Goal: Task Accomplishment & Management: Manage account settings

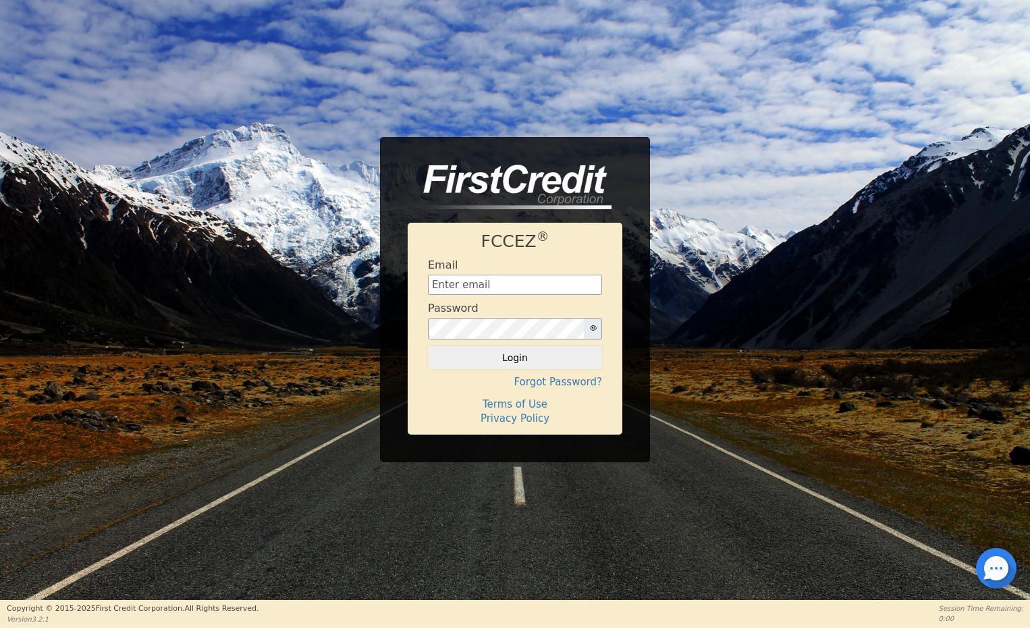
click at [880, 166] on div "FCCEZ ® Email Password Login Forgot Password? Terms of Use Privacy Policy" at bounding box center [515, 299] width 1030 height 325
click at [480, 290] on input "text" at bounding box center [515, 285] width 174 height 20
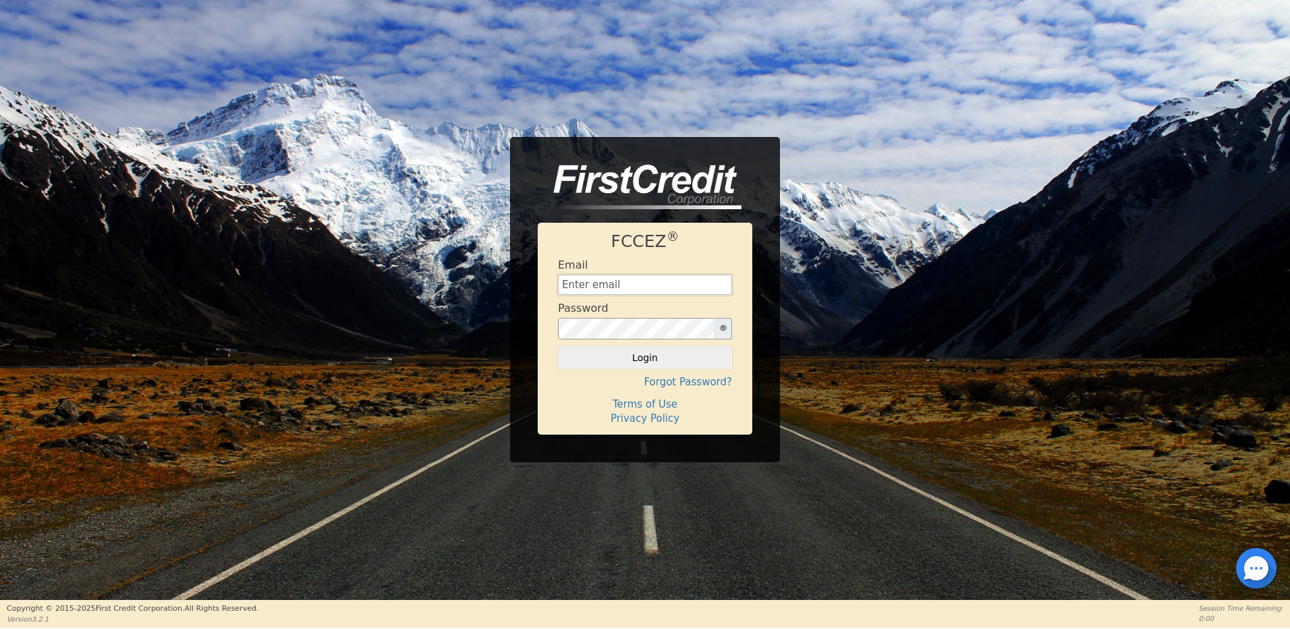
click at [597, 283] on input "text" at bounding box center [645, 285] width 174 height 20
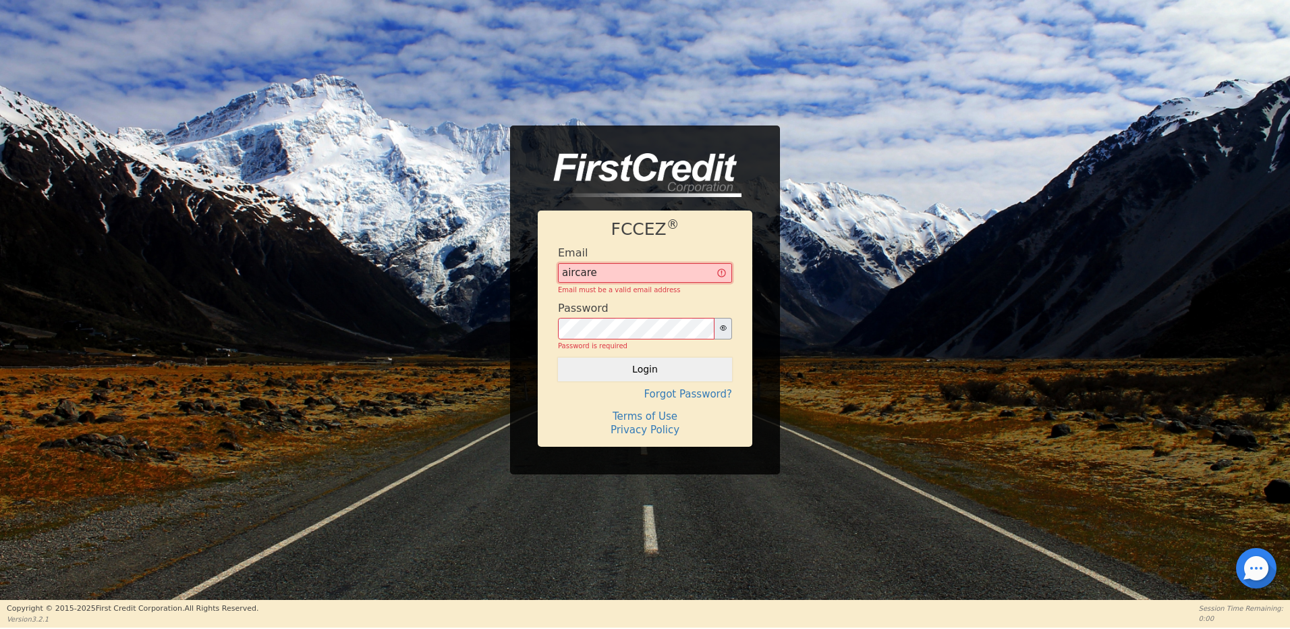
click at [594, 270] on input "aircare" at bounding box center [645, 273] width 174 height 20
type input "[EMAIL_ADDRESS][DOMAIN_NAME]"
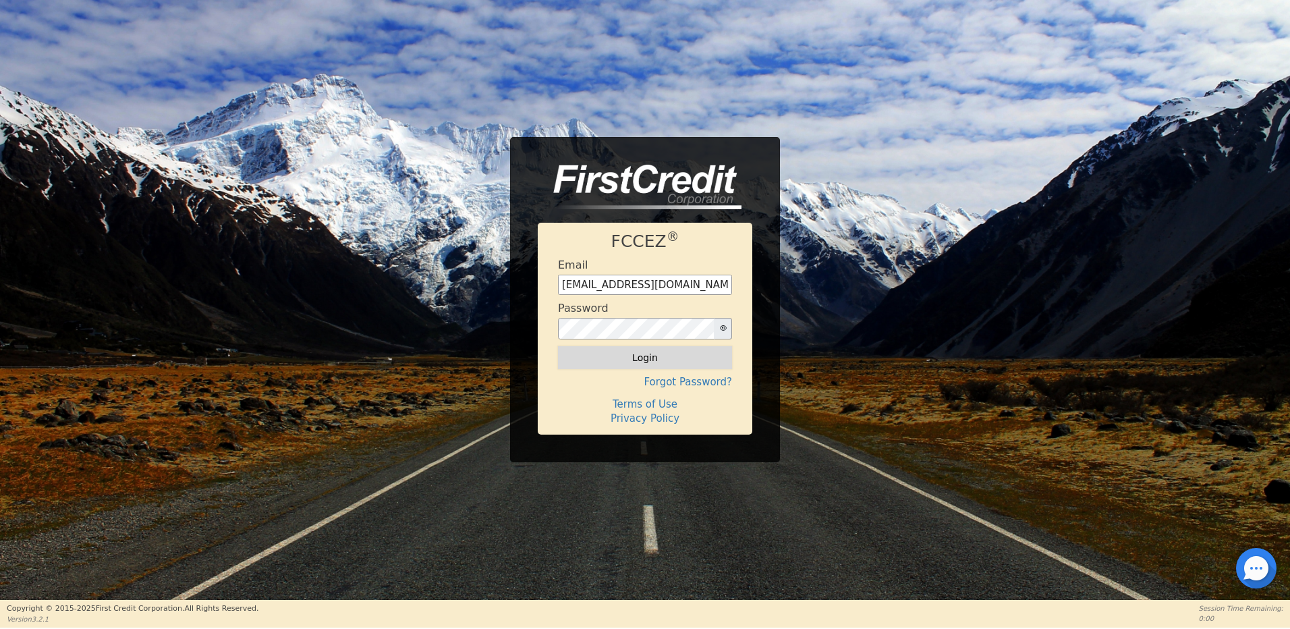
click at [658, 354] on button "Login" at bounding box center [645, 357] width 174 height 23
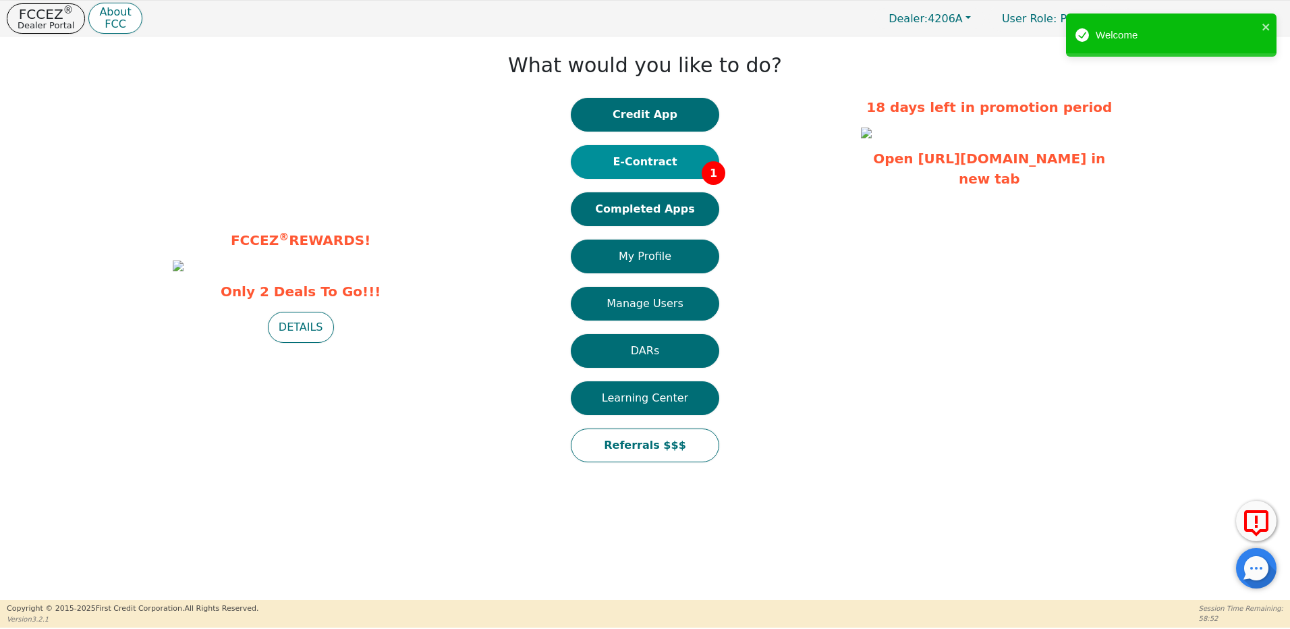
click at [637, 158] on button "E-Contract 1" at bounding box center [645, 162] width 148 height 34
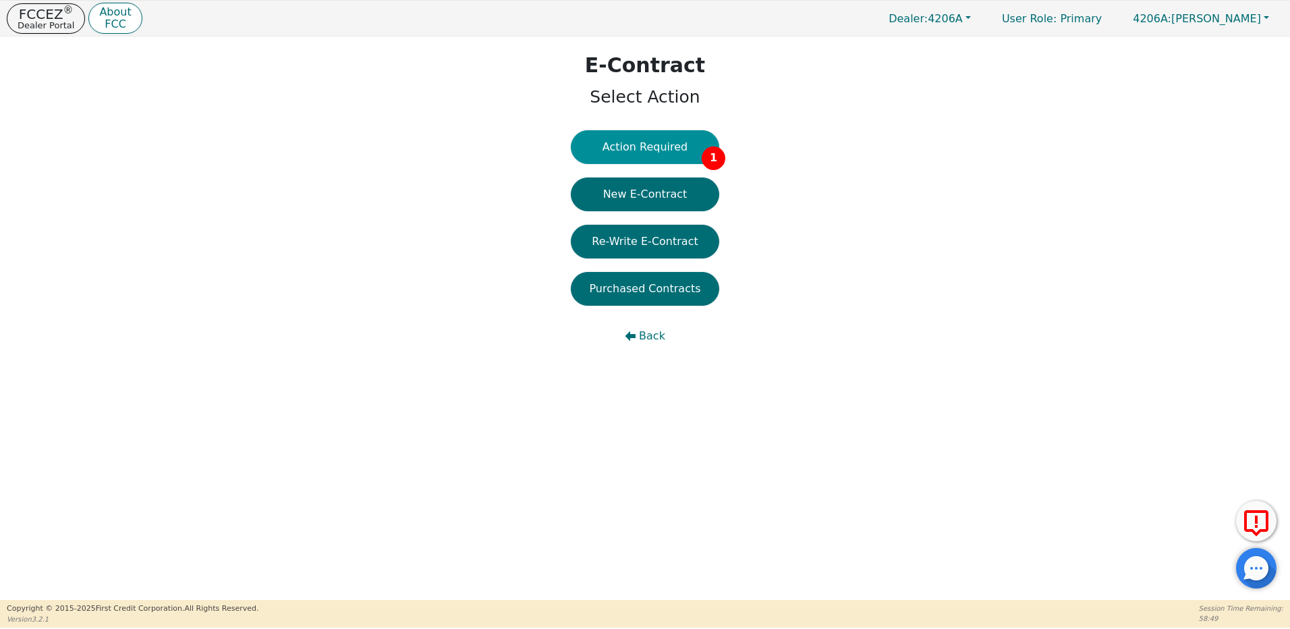
click at [620, 147] on button "Action Required 1" at bounding box center [645, 147] width 148 height 34
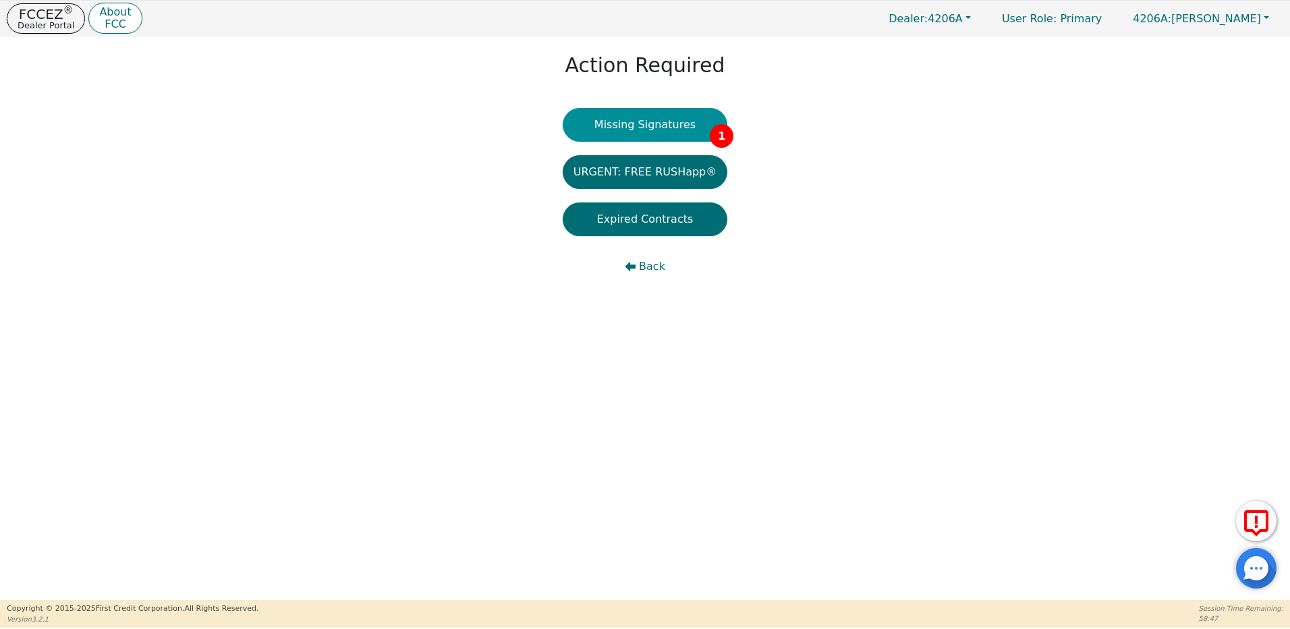
click at [654, 123] on button "Missing Signatures 1" at bounding box center [645, 125] width 165 height 34
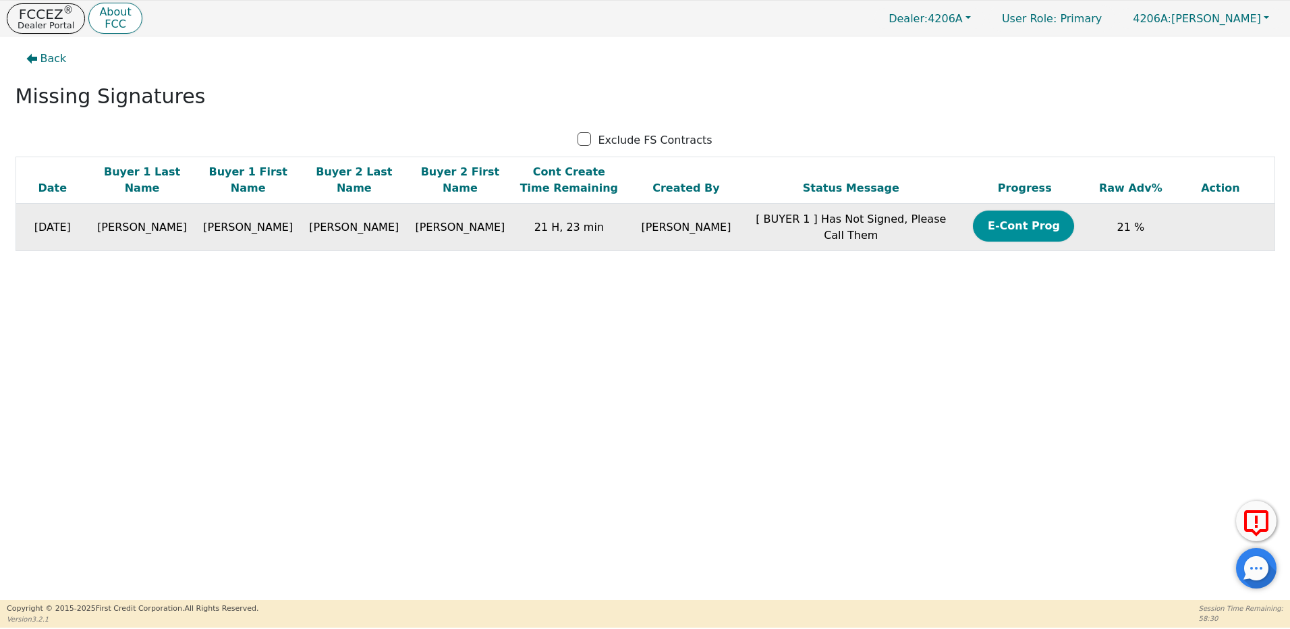
click at [1023, 229] on button "E-Cont Prog" at bounding box center [1023, 225] width 101 height 31
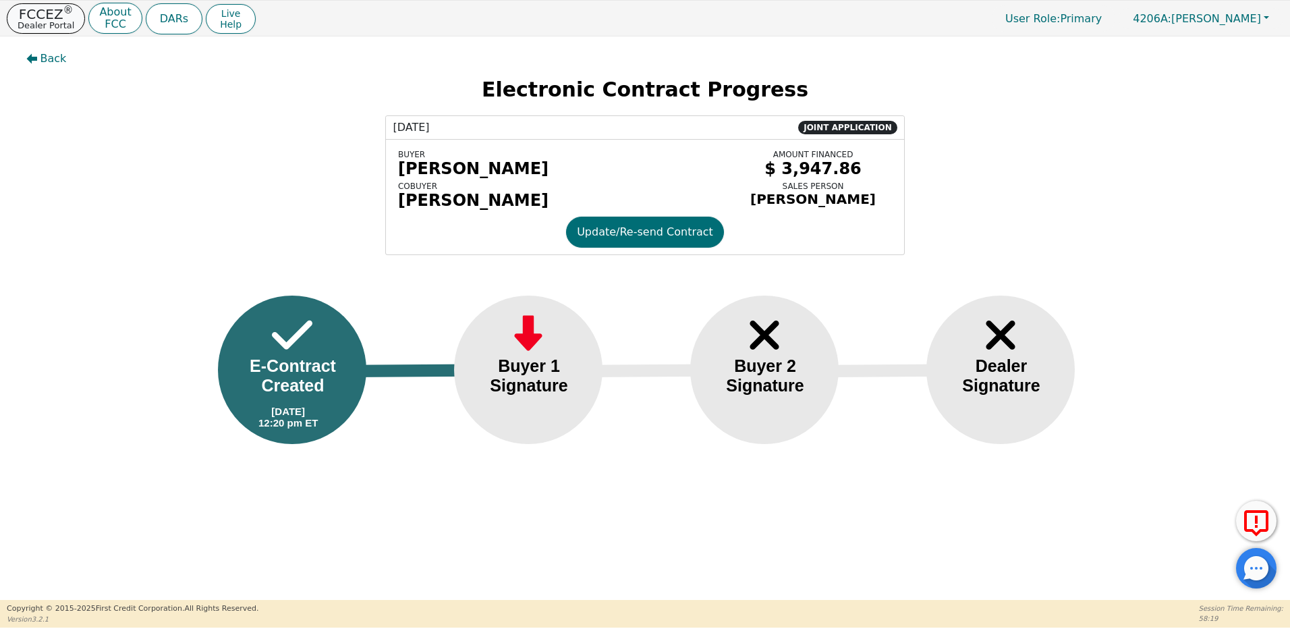
click at [49, 16] on p "FCCEZ ®" at bounding box center [46, 13] width 57 height 13
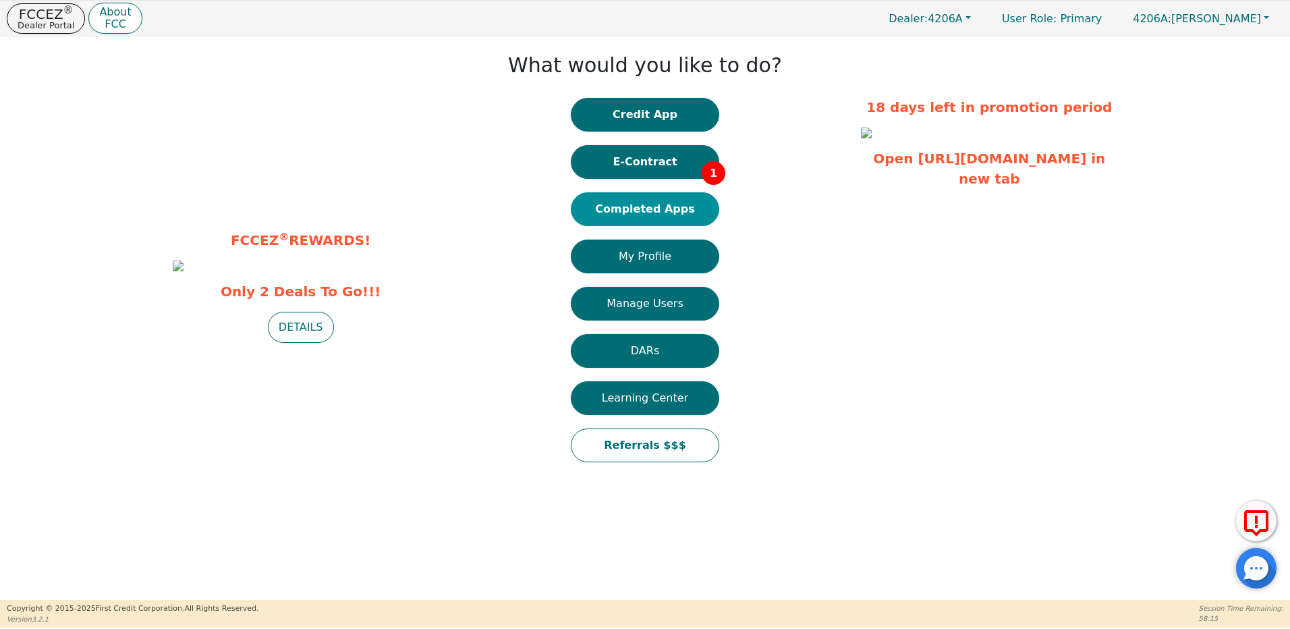
click at [665, 206] on button "Completed Apps" at bounding box center [645, 209] width 148 height 34
